Goal: Transaction & Acquisition: Purchase product/service

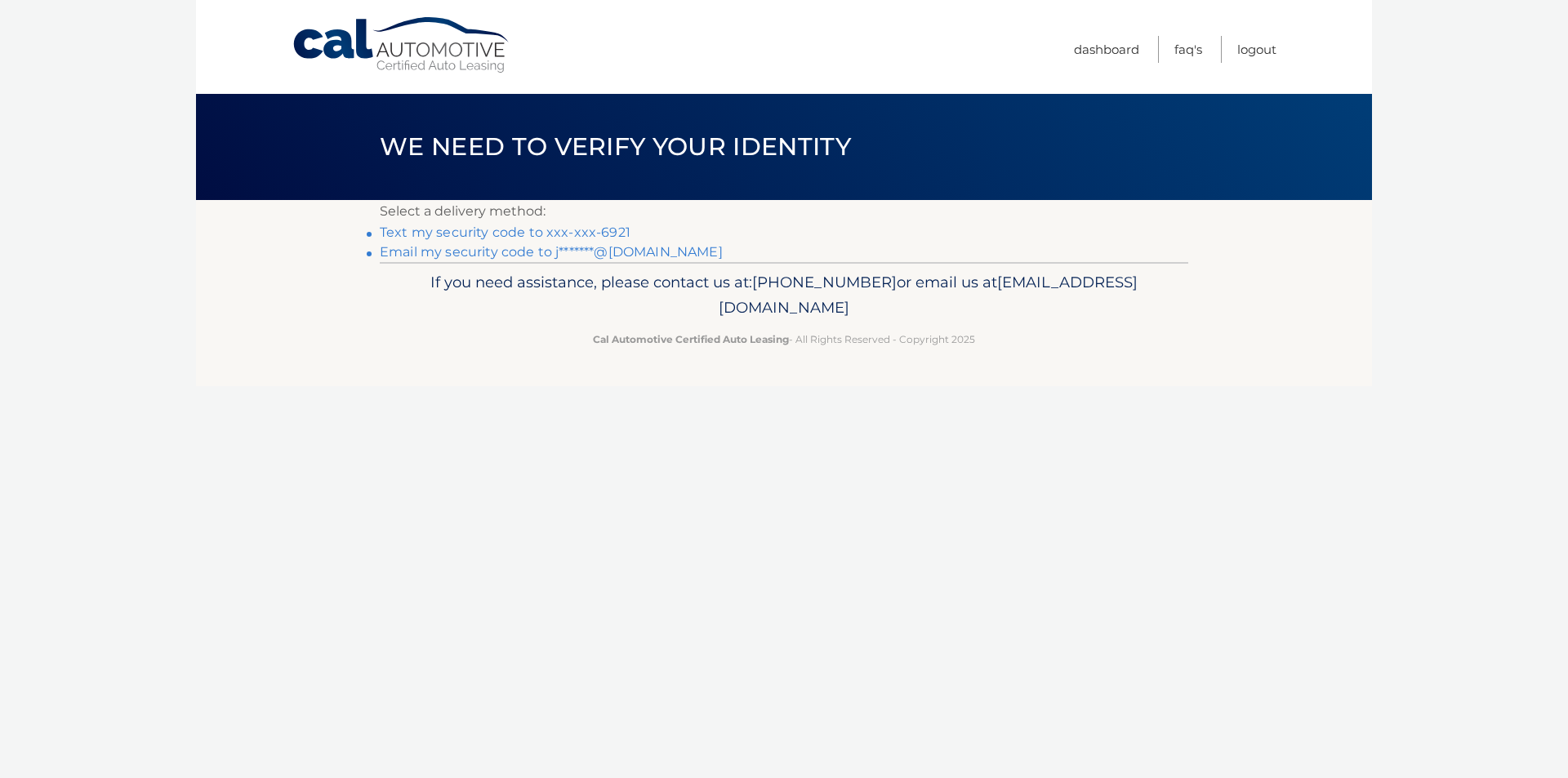
click at [530, 230] on link "Text my security code to xxx-xxx-6921" at bounding box center [505, 232] width 251 height 15
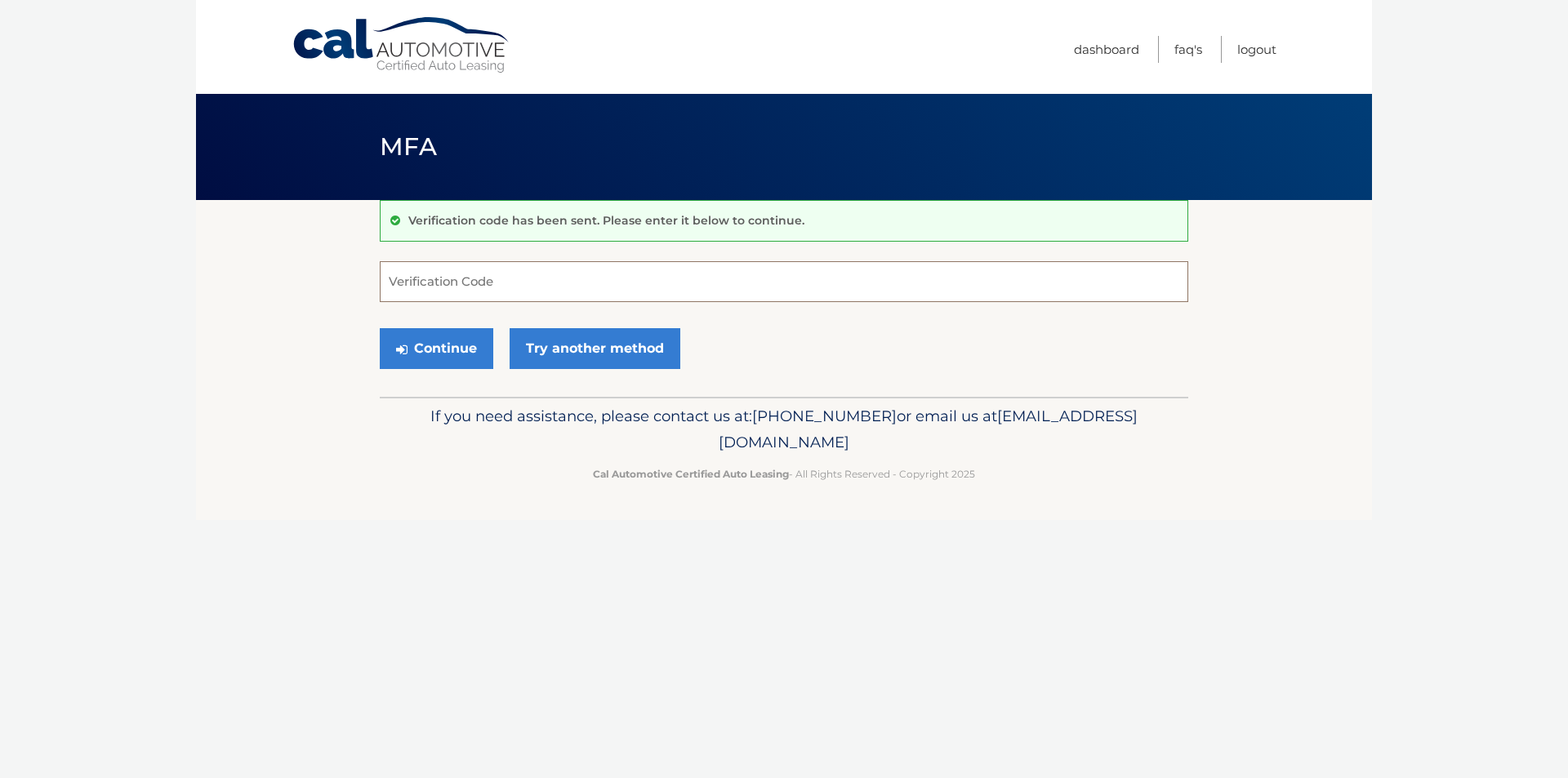
click at [533, 296] on input "Verification Code" at bounding box center [784, 281] width 809 height 41
type input "279549"
click at [380, 329] on button "Continue" at bounding box center [436, 349] width 113 height 41
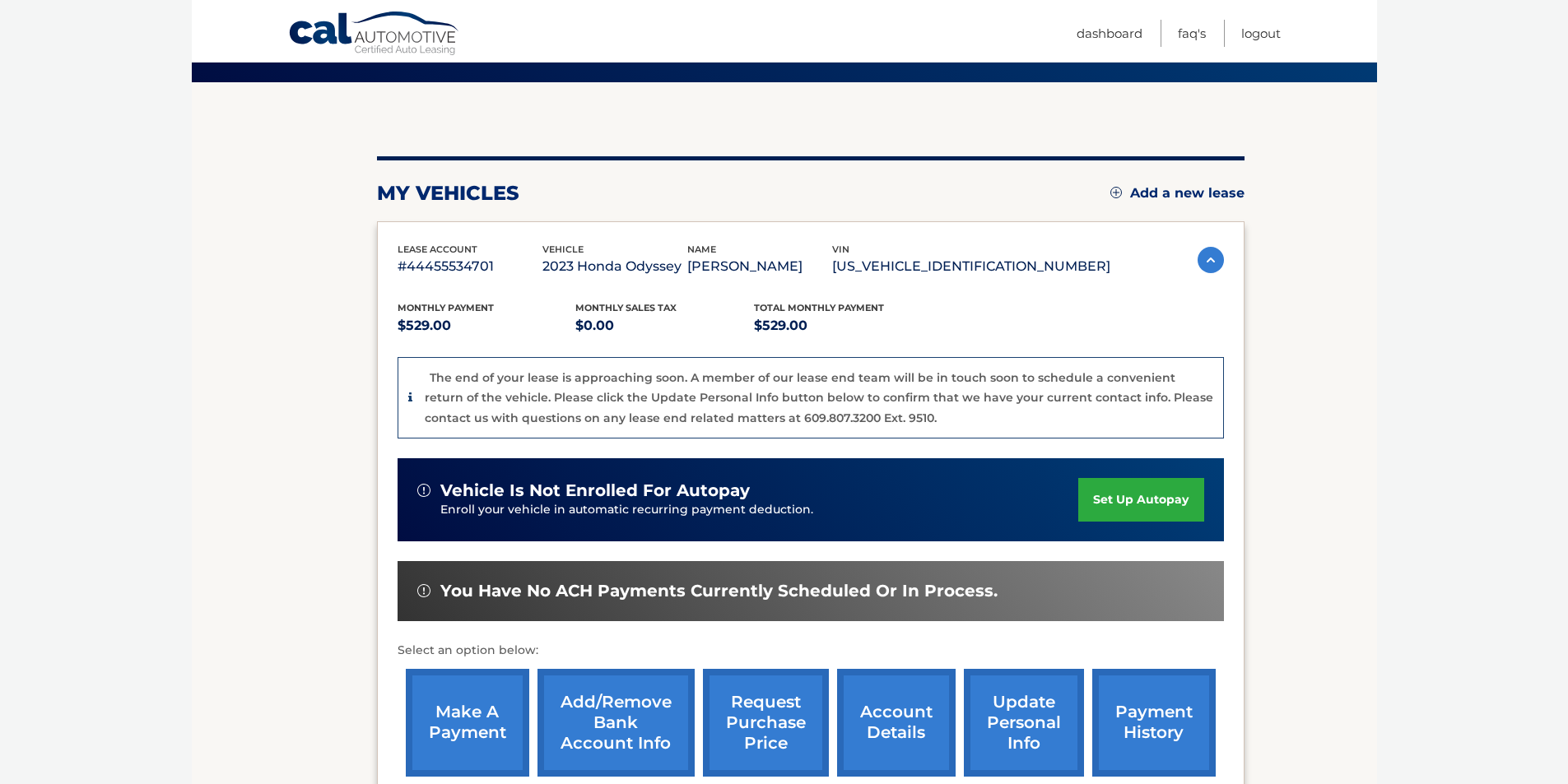
scroll to position [247, 0]
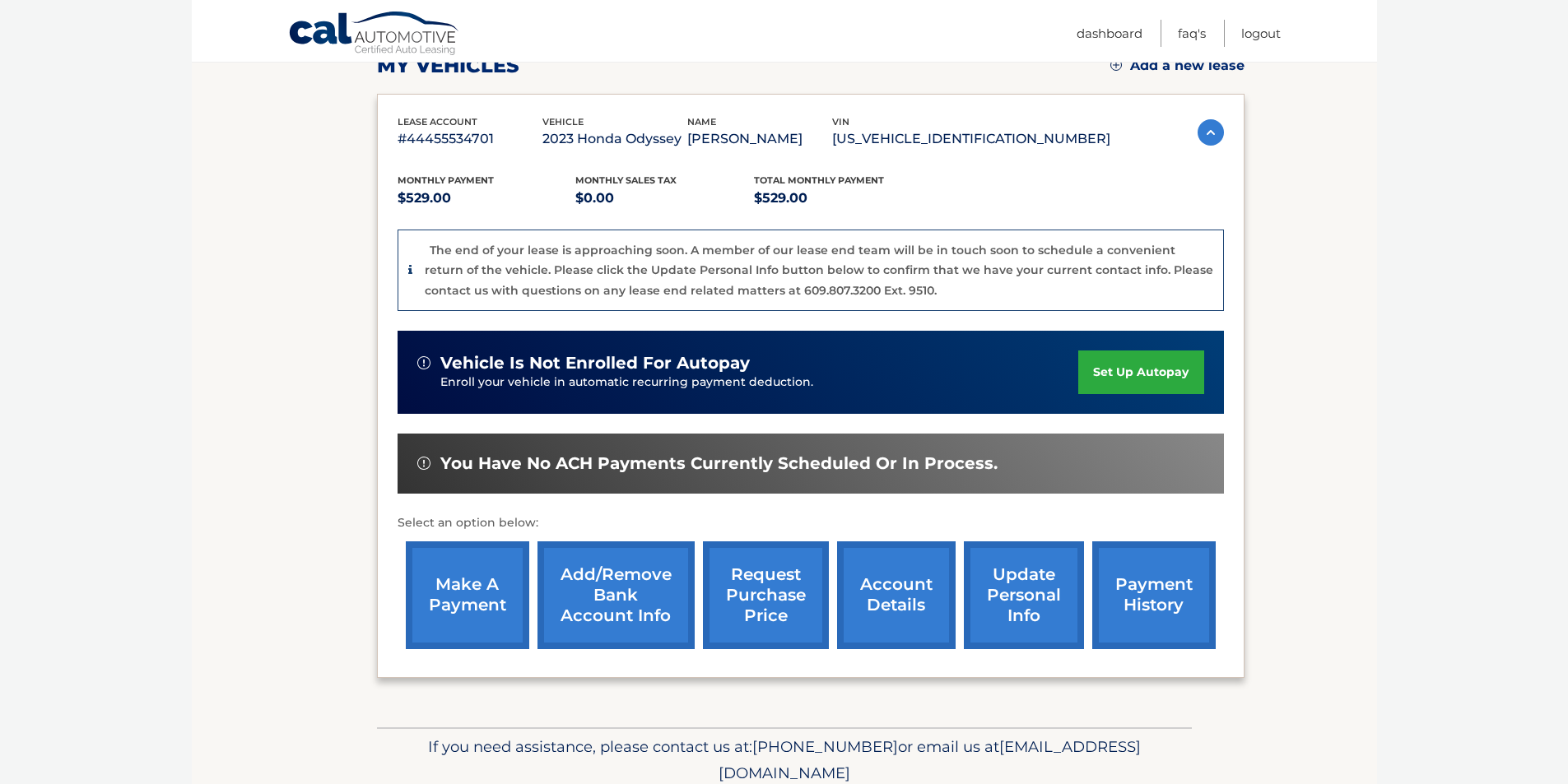
click at [481, 589] on link "make a payment" at bounding box center [468, 595] width 124 height 107
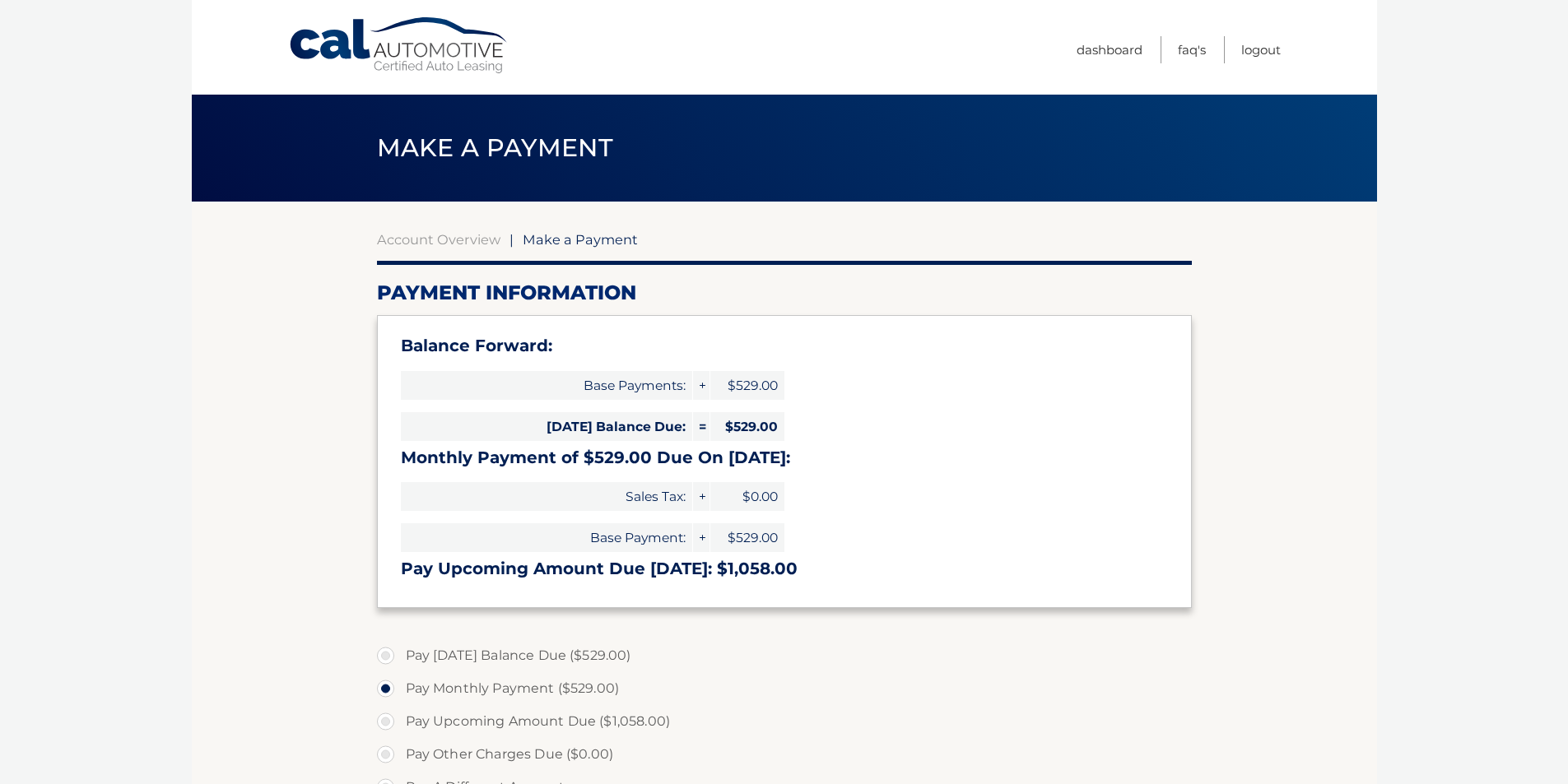
select select "YWRjZmExN2YtYjEzMi00MzYxLWIwZjYtNmUwY2YxYjkwMWIx"
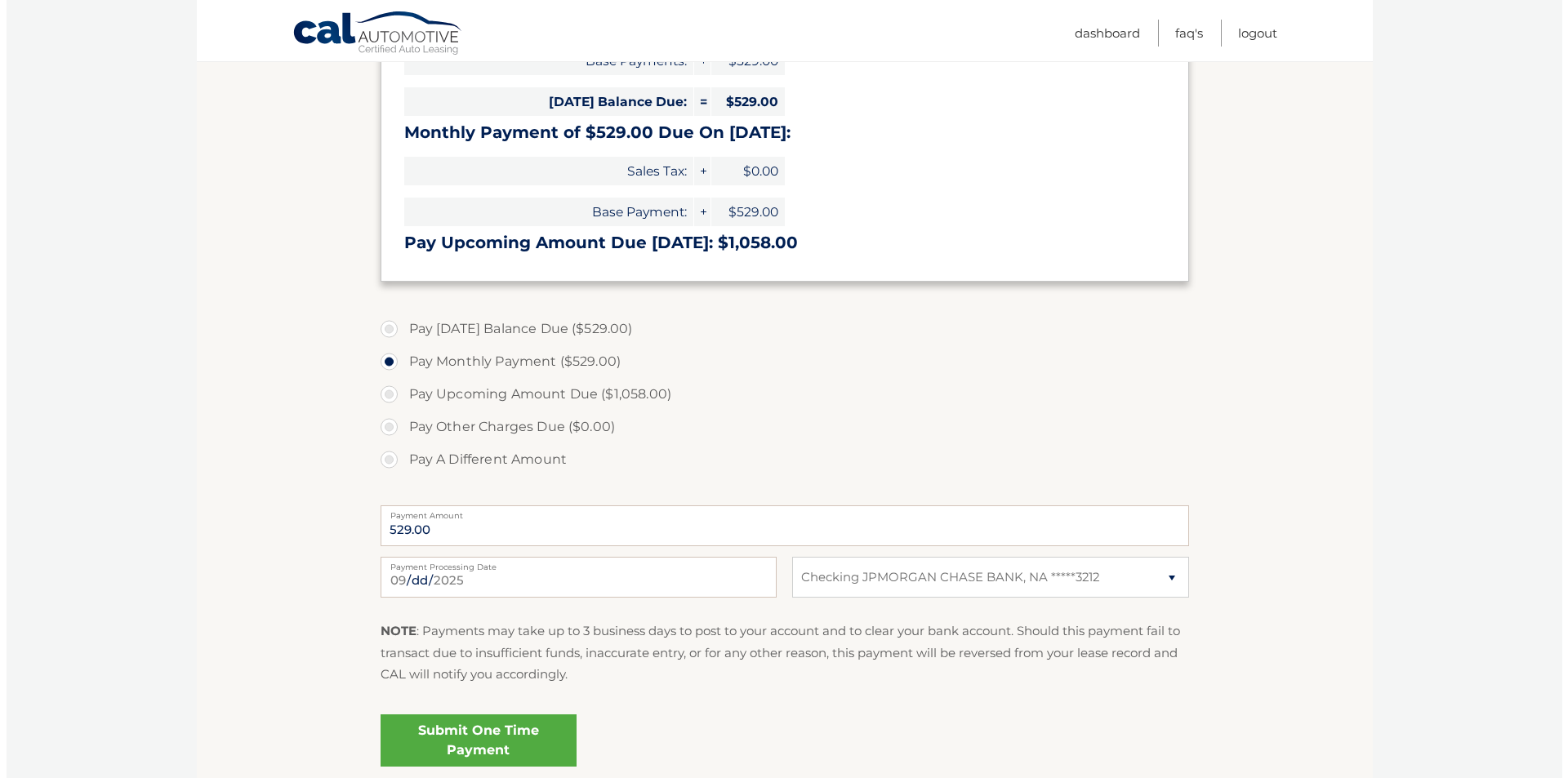
scroll to position [327, 0]
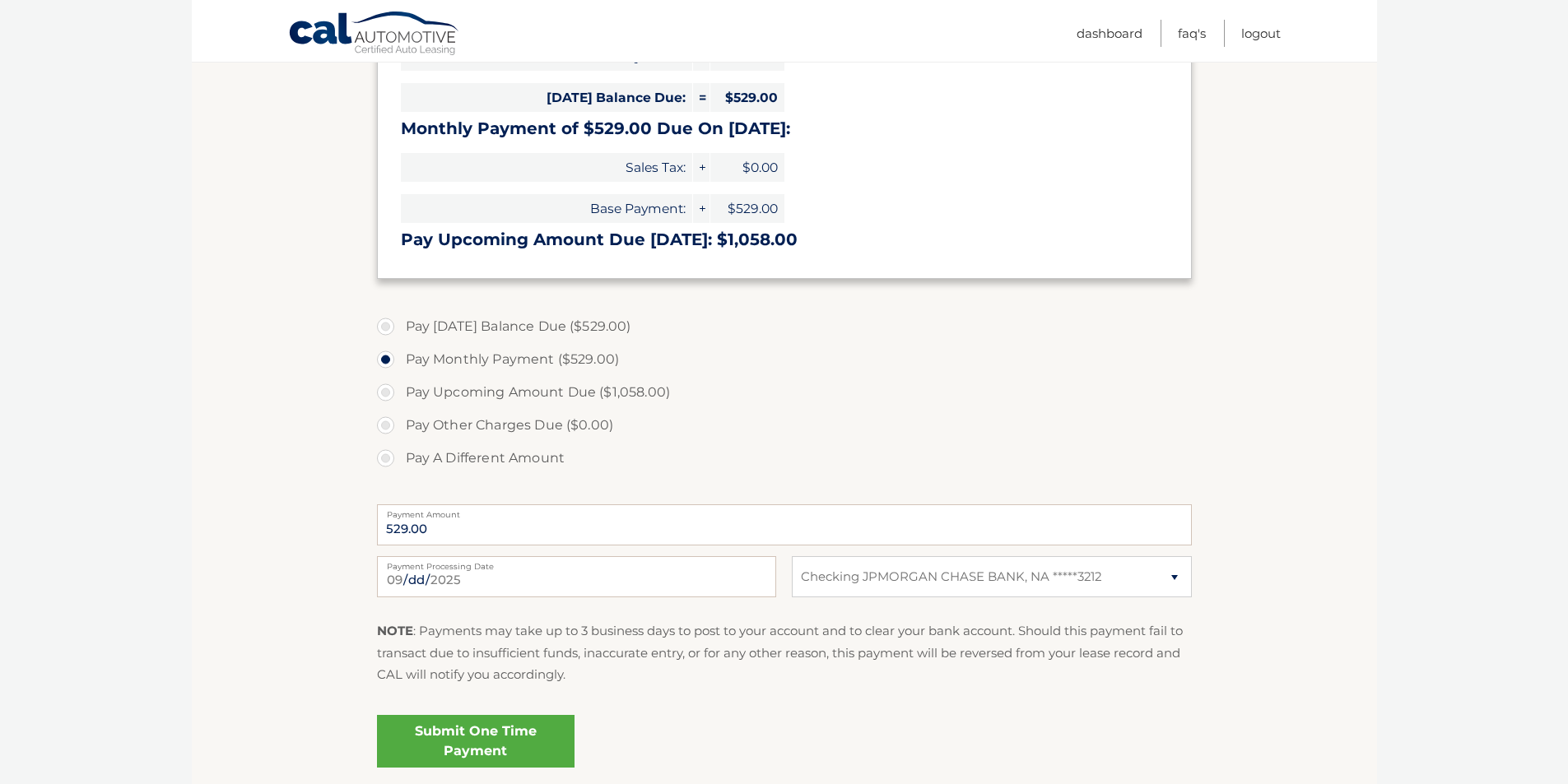
click at [499, 746] on link "Submit One Time Payment" at bounding box center [476, 741] width 198 height 53
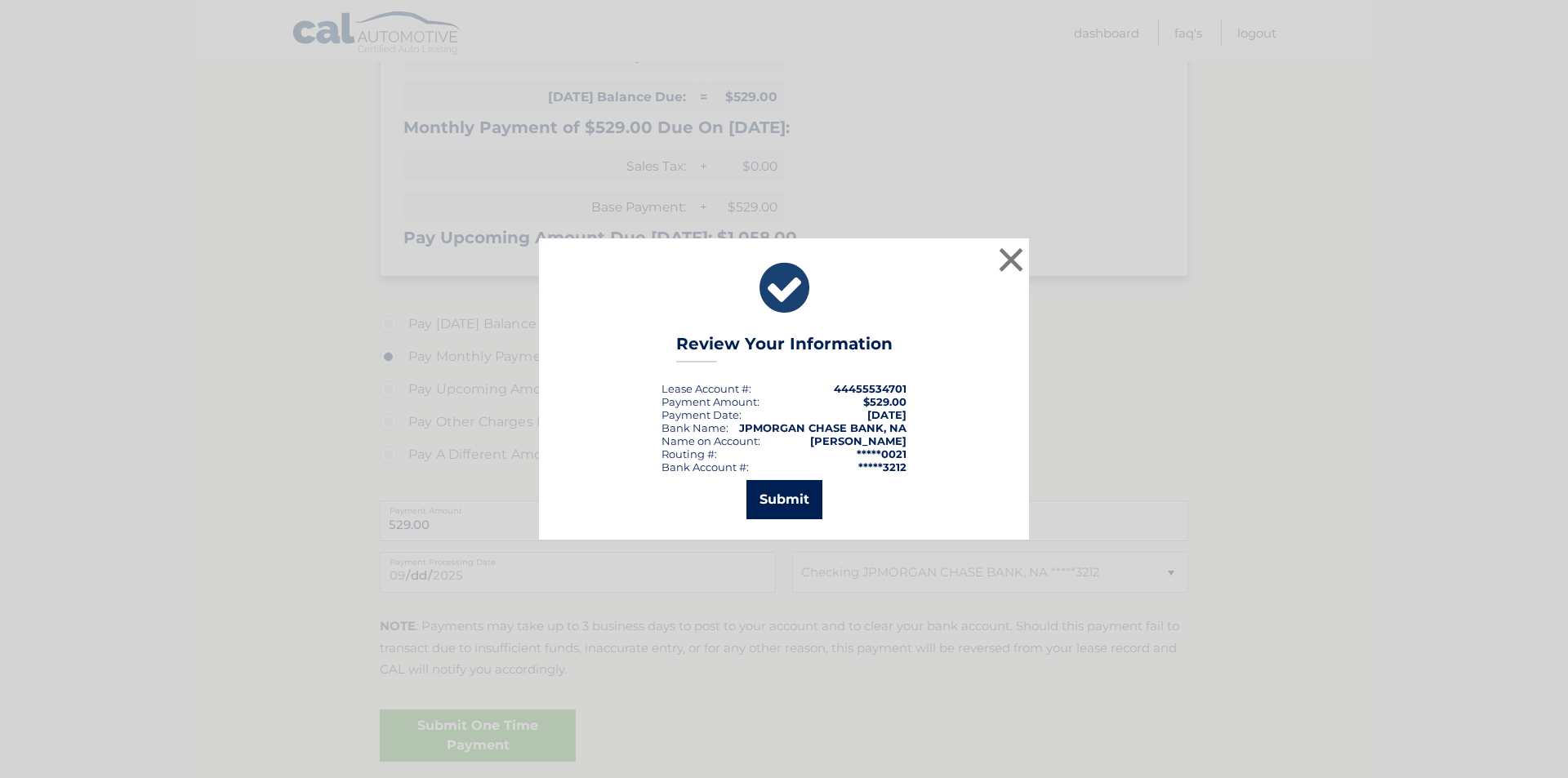
click at [784, 506] on button "Submit" at bounding box center [785, 499] width 76 height 39
